Goal: Information Seeking & Learning: Learn about a topic

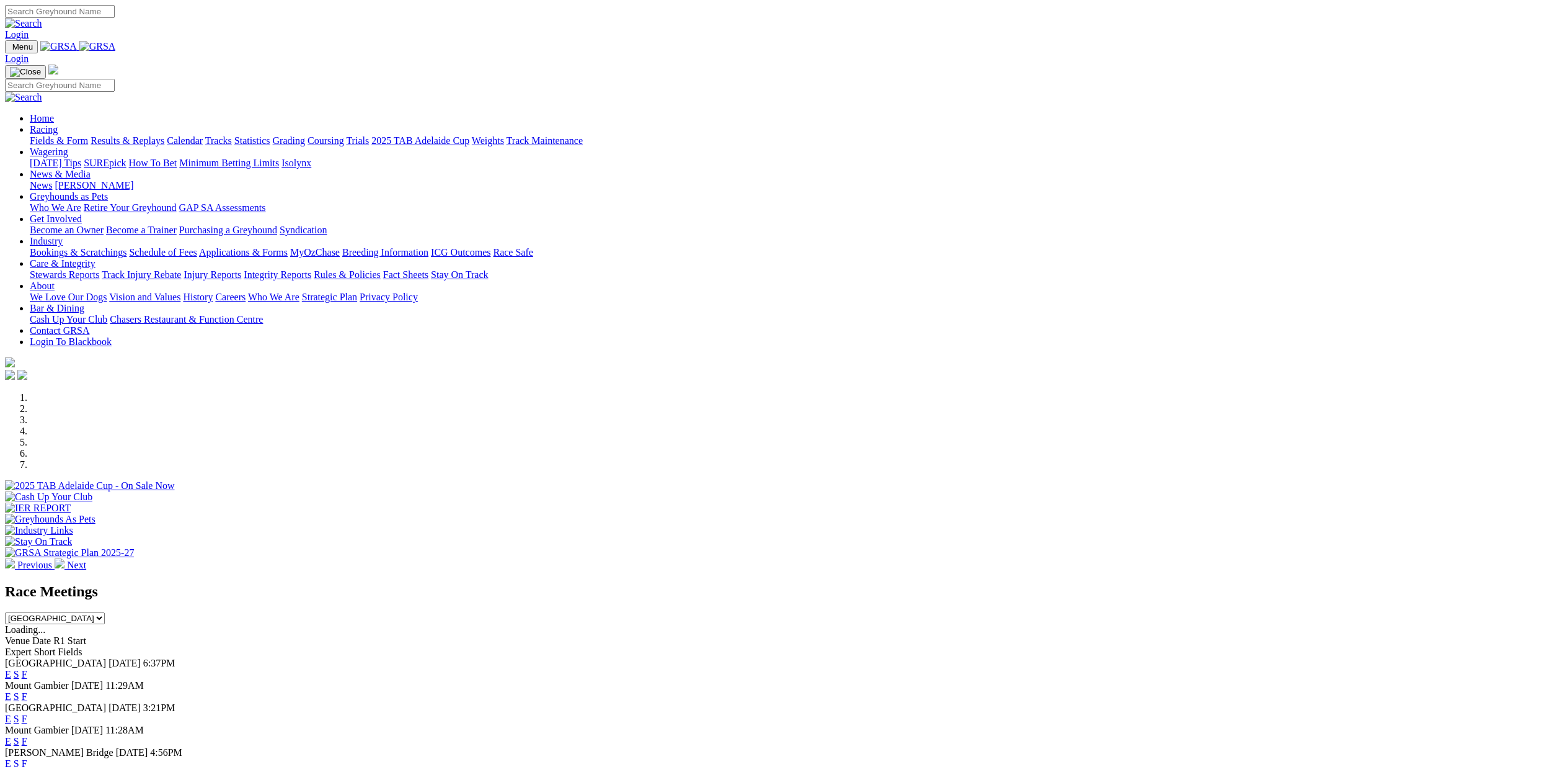
click at [105, 612] on select "South Australia New South Wales Northern Territory Queensland Tasmania Victoria…" at bounding box center [55, 618] width 100 height 12
select select "QLD"
click at [105, 612] on select "South Australia New South Wales Northern Territory Queensland Tasmania Victoria…" at bounding box center [55, 618] width 100 height 12
click at [11, 691] on link "E" at bounding box center [8, 696] width 6 height 11
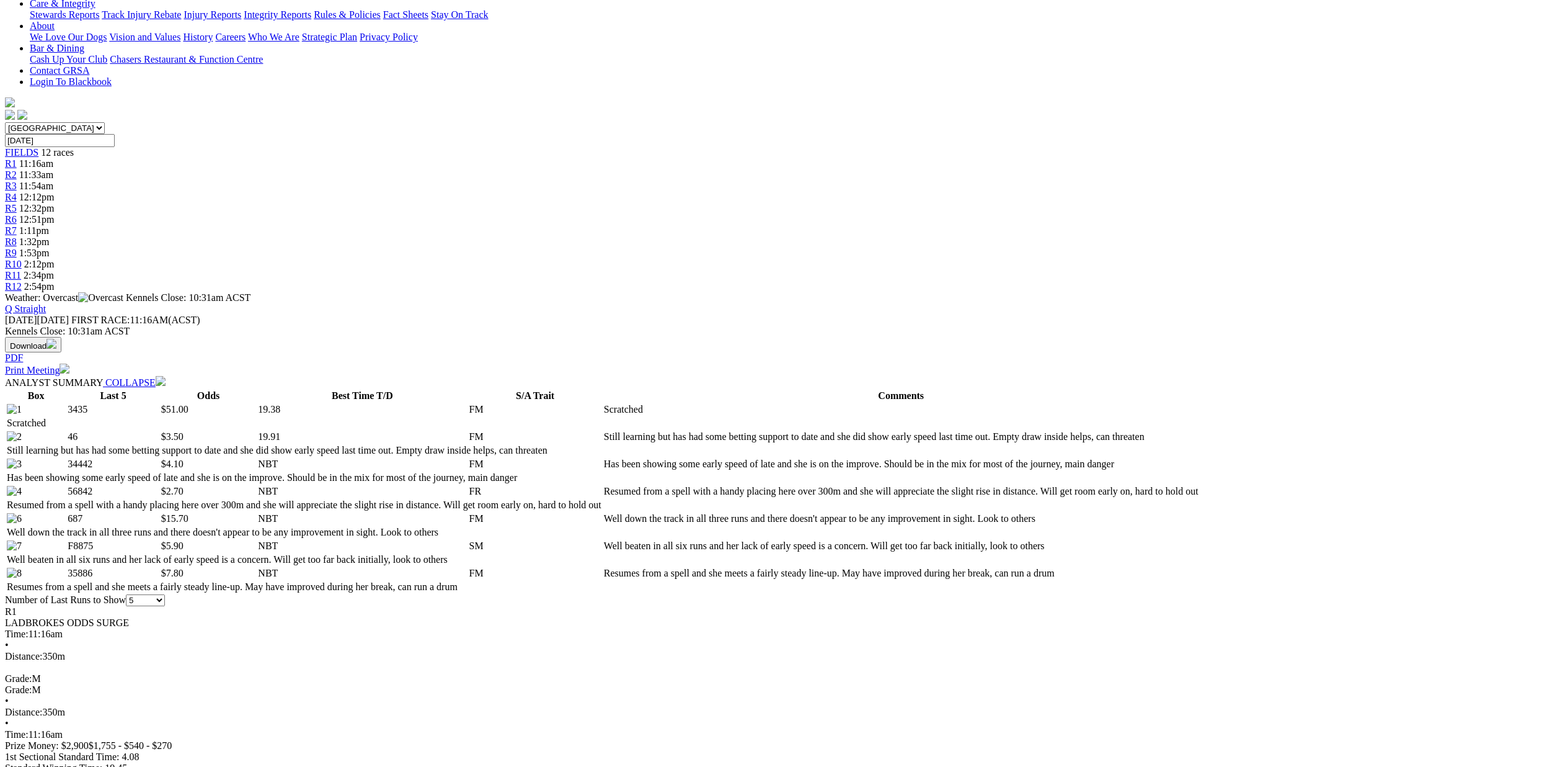
scroll to position [301, 0]
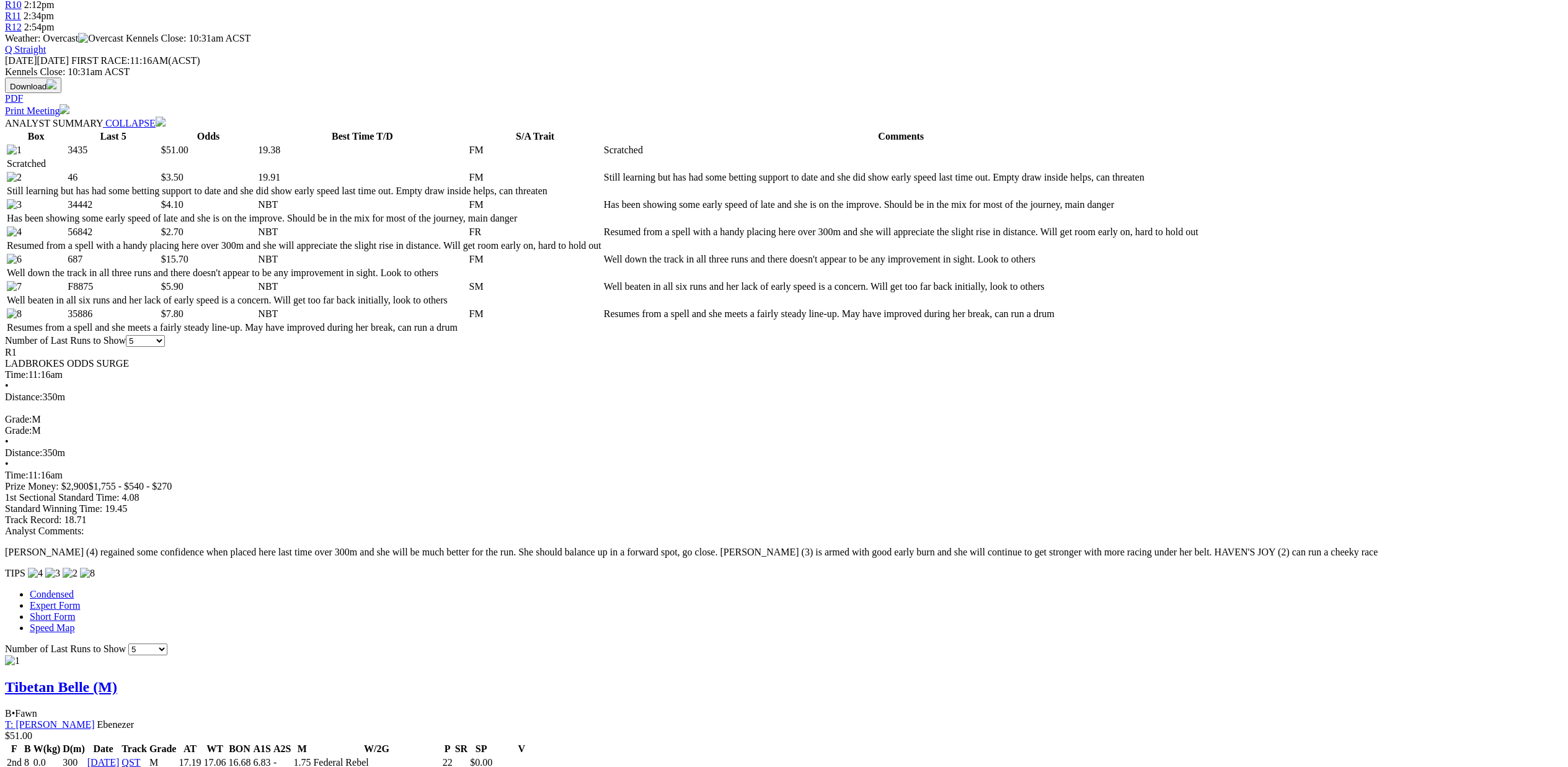
scroll to position [635, 0]
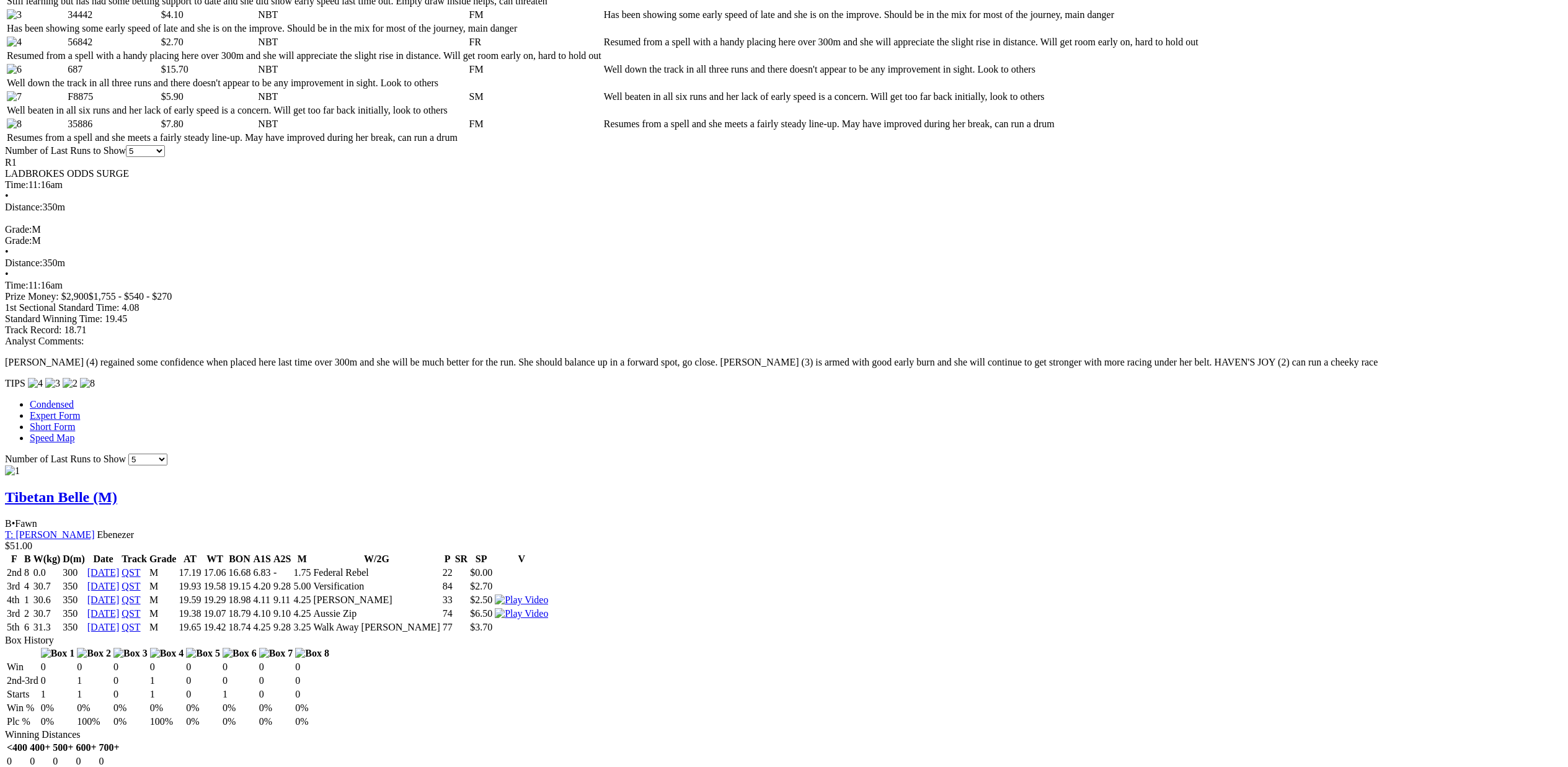
scroll to position [759, 0]
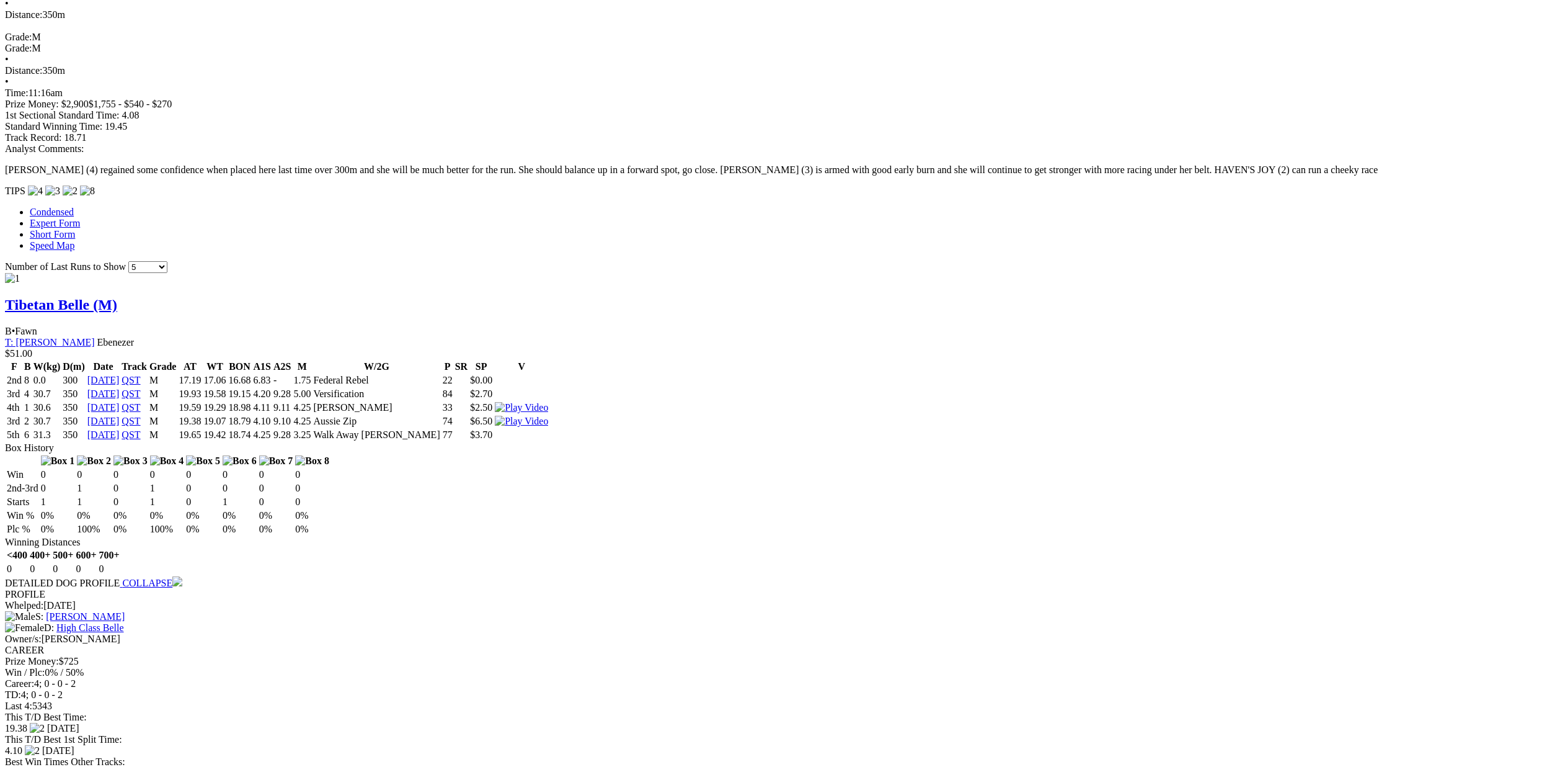
scroll to position [930, 0]
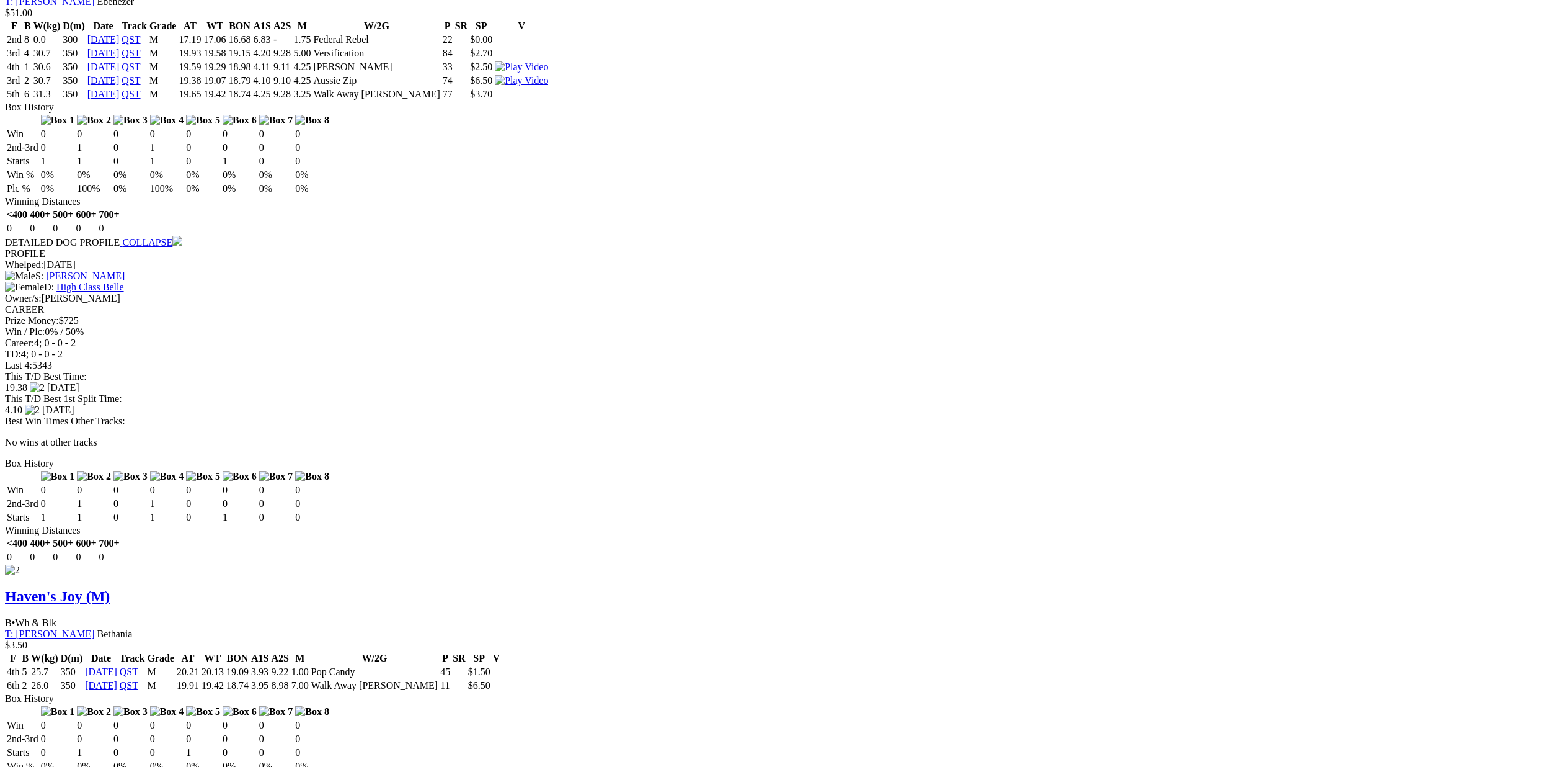
scroll to position [1285, 0]
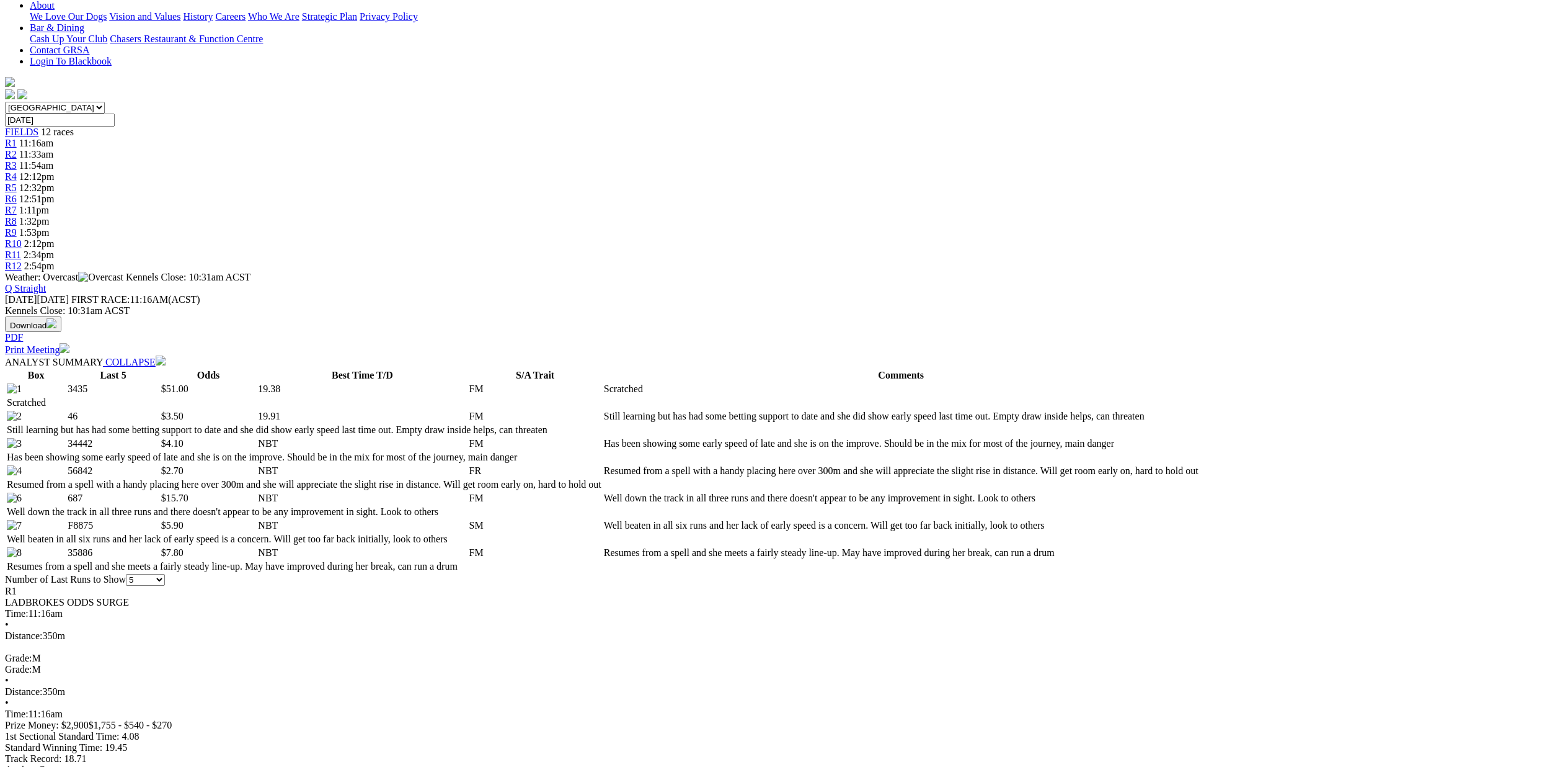
scroll to position [134, 0]
